Goal: Check status: Check status

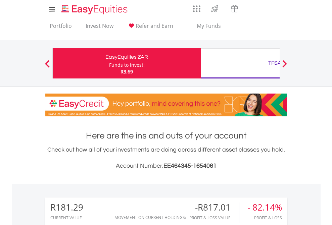
scroll to position [64, 105]
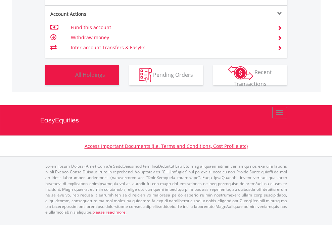
scroll to position [64, 105]
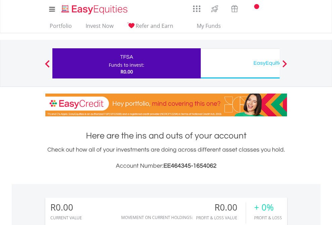
scroll to position [64, 105]
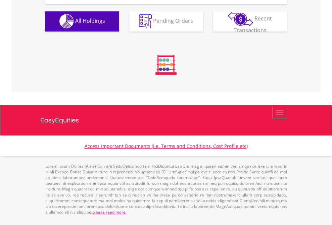
scroll to position [665, 0]
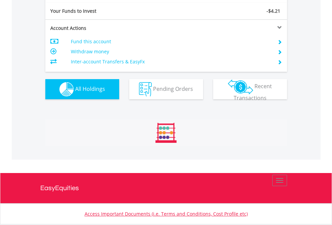
scroll to position [747, 0]
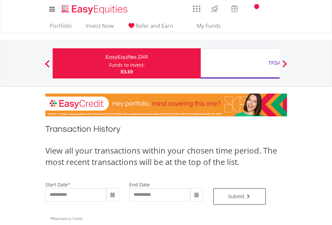
scroll to position [272, 0]
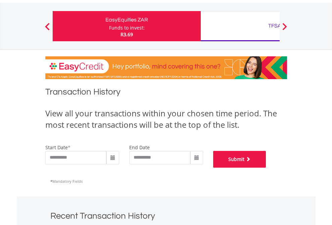
click at [266, 168] on button "Submit" at bounding box center [239, 159] width 53 height 17
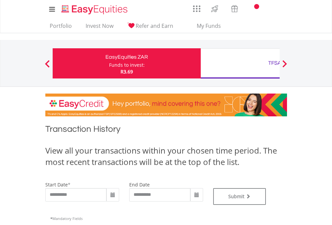
click at [240, 63] on div "TFSA" at bounding box center [275, 62] width 140 height 9
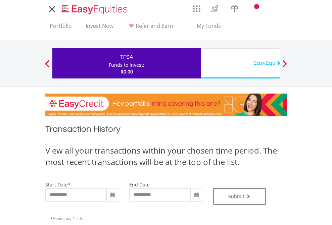
type input "**********"
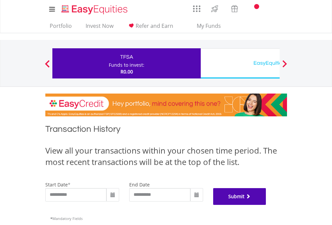
click at [266, 205] on button "Submit" at bounding box center [239, 196] width 53 height 17
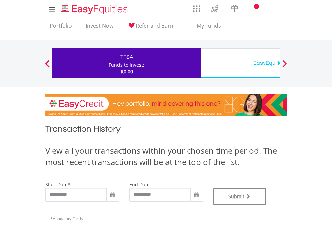
click at [240, 63] on div "EasyEquities USD" at bounding box center [275, 62] width 140 height 9
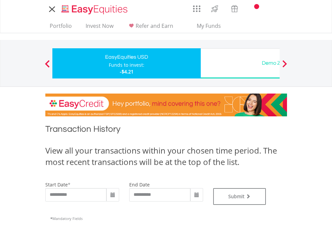
type input "**********"
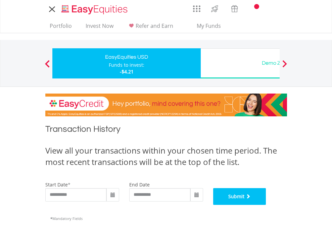
click at [266, 205] on button "Submit" at bounding box center [239, 196] width 53 height 17
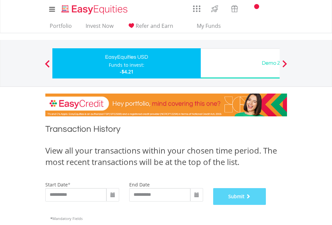
scroll to position [272, 0]
